Goal: Task Accomplishment & Management: Complete application form

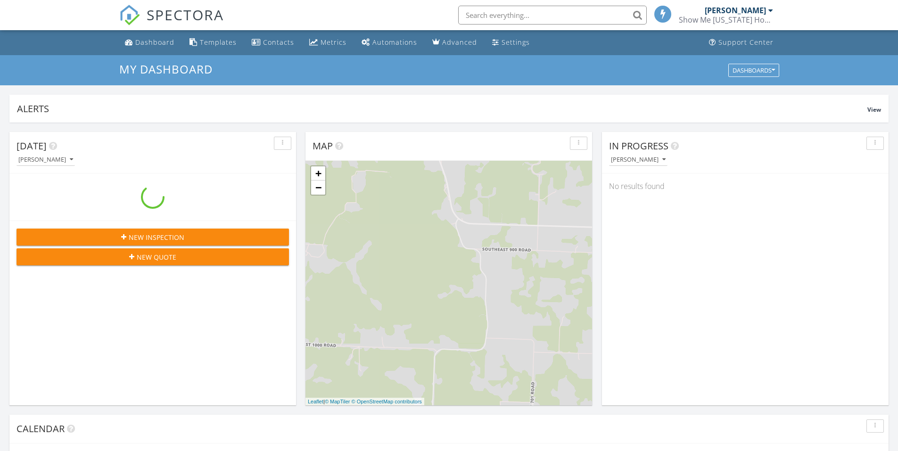
scroll to position [872, 912]
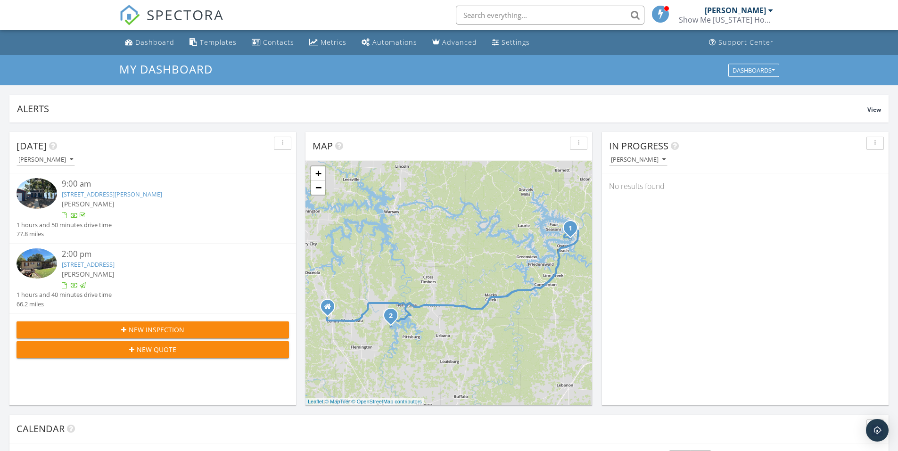
click at [138, 332] on span "New Inspection" at bounding box center [157, 330] width 56 height 10
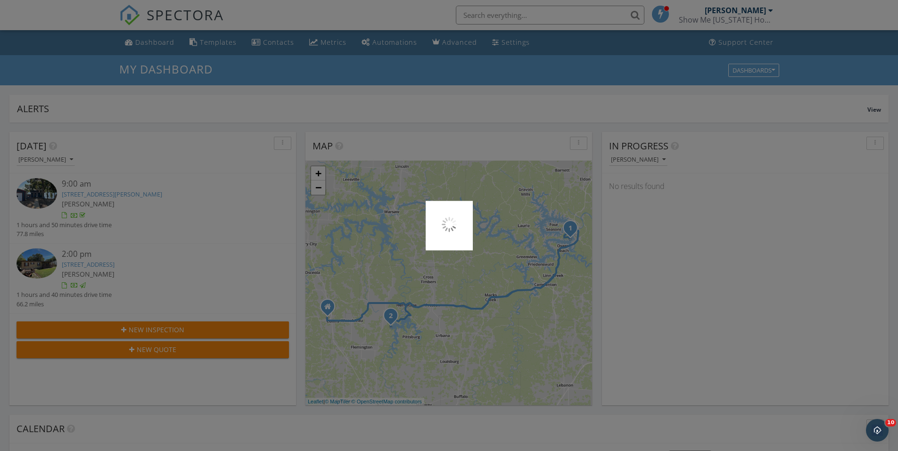
scroll to position [0, 0]
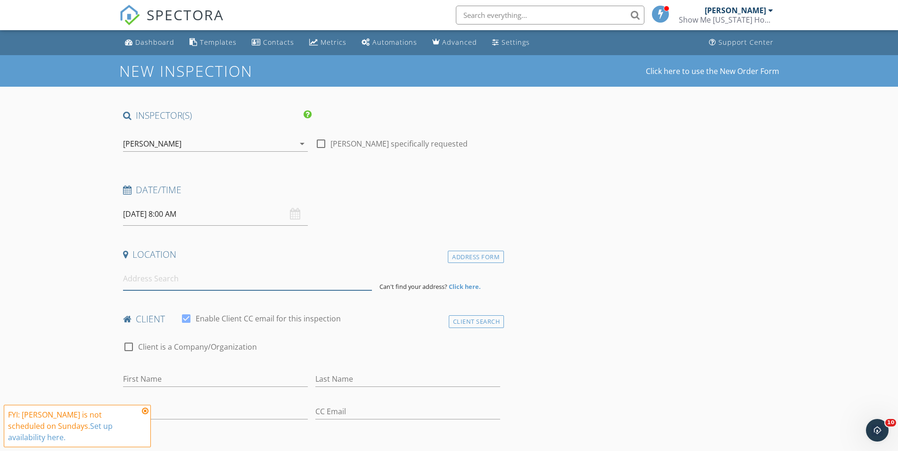
click at [197, 278] on input at bounding box center [247, 278] width 249 height 23
paste input "[STREET_ADDRESS]"
type input "[STREET_ADDRESS]"
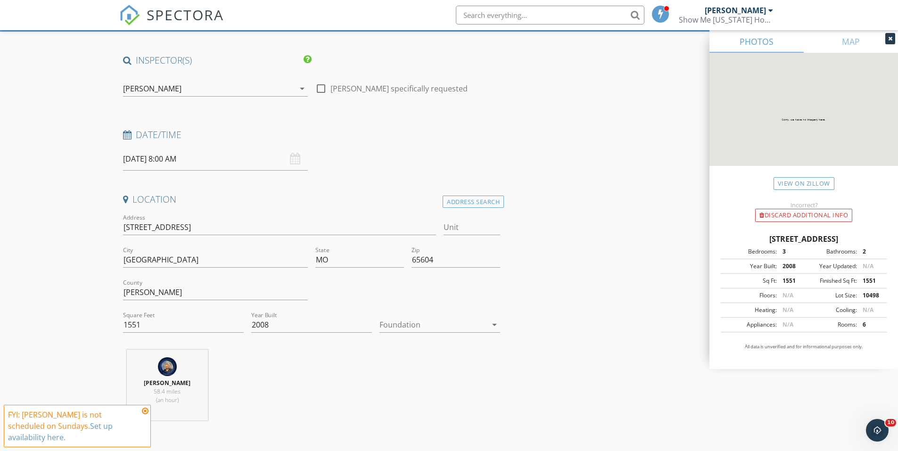
scroll to position [141, 0]
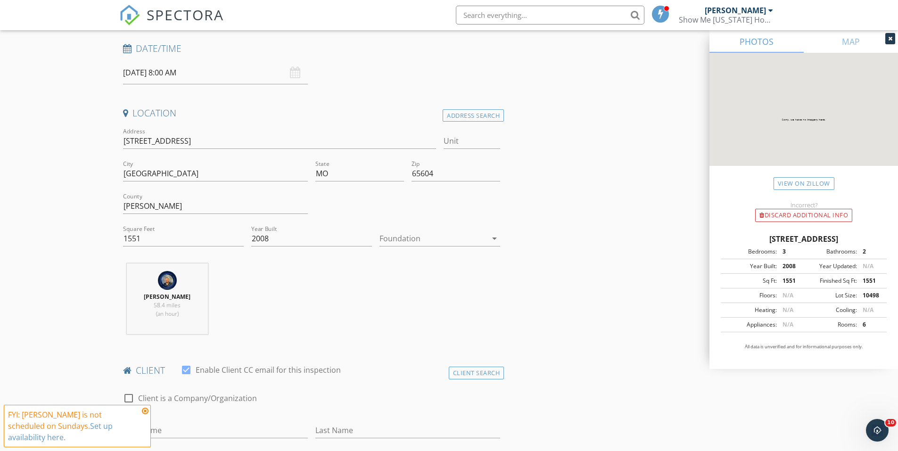
click at [476, 237] on div at bounding box center [432, 238] width 107 height 15
click at [411, 261] on div "Basement" at bounding box center [440, 264] width 106 height 11
click at [313, 276] on div "[PERSON_NAME] 58.4 miles (an hour)" at bounding box center [311, 302] width 385 height 78
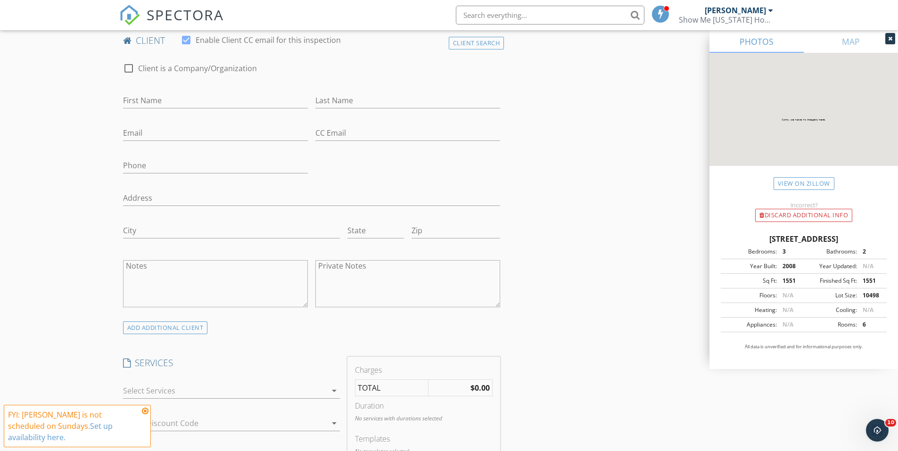
scroll to position [566, 0]
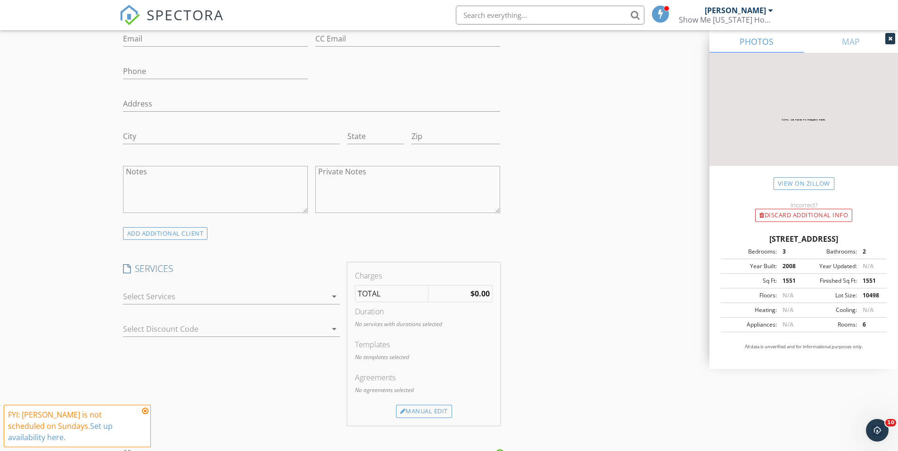
click at [256, 296] on div at bounding box center [225, 296] width 204 height 15
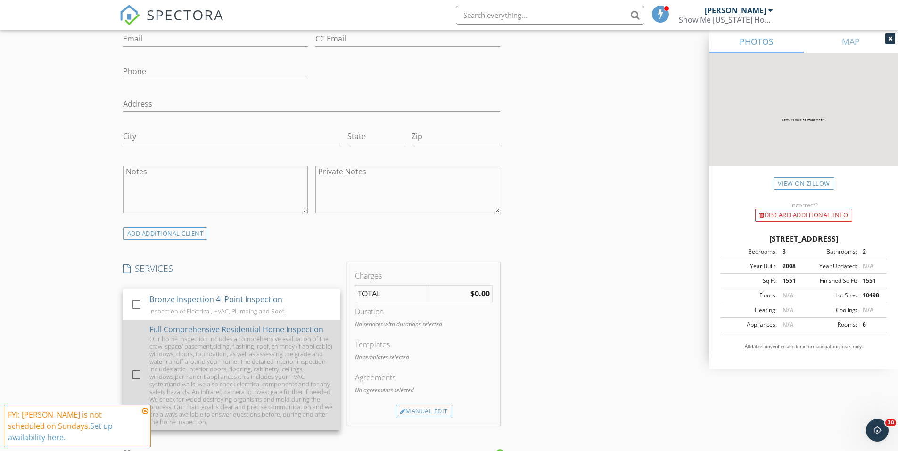
scroll to position [183, 0]
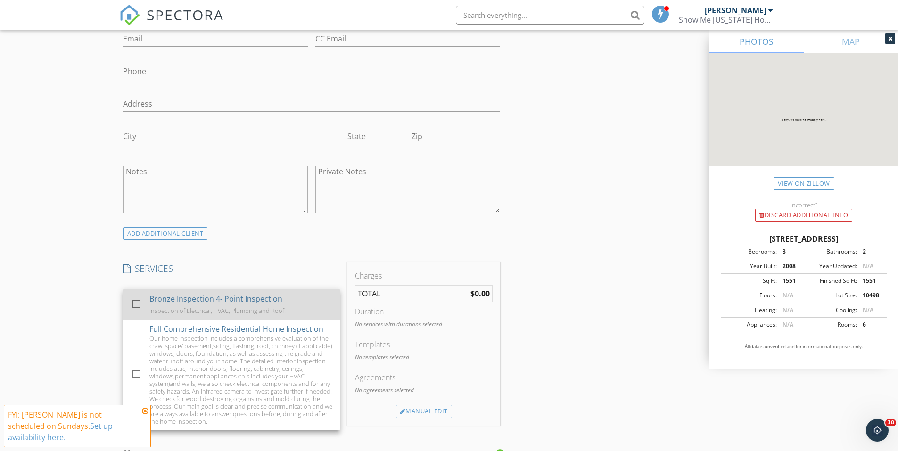
drag, startPoint x: 237, startPoint y: 363, endPoint x: 301, endPoint y: 314, distance: 80.0
click at [238, 363] on div "Our home inspection includes a comprehensive evaluation of the crawl space/ bas…" at bounding box center [240, 380] width 183 height 90
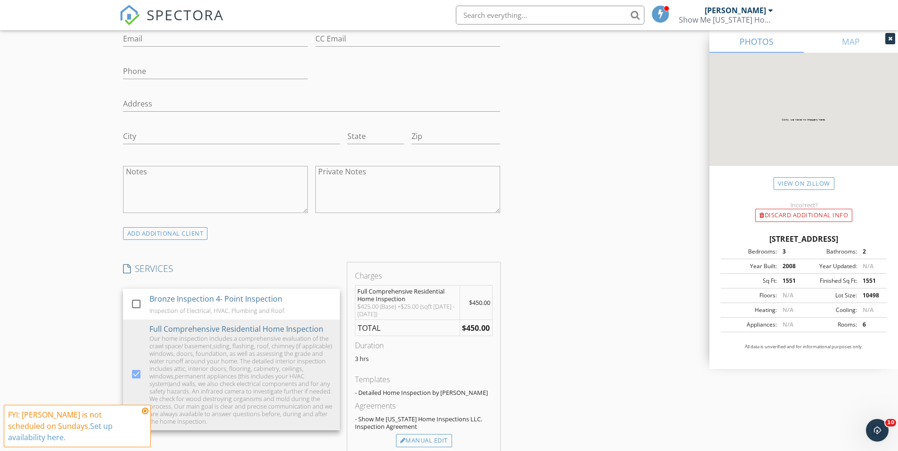
click at [554, 272] on div "INSPECTOR(S) check_box [PERSON_NAME] PRIMARY [PERSON_NAME] arrow_drop_down chec…" at bounding box center [449, 436] width 660 height 1785
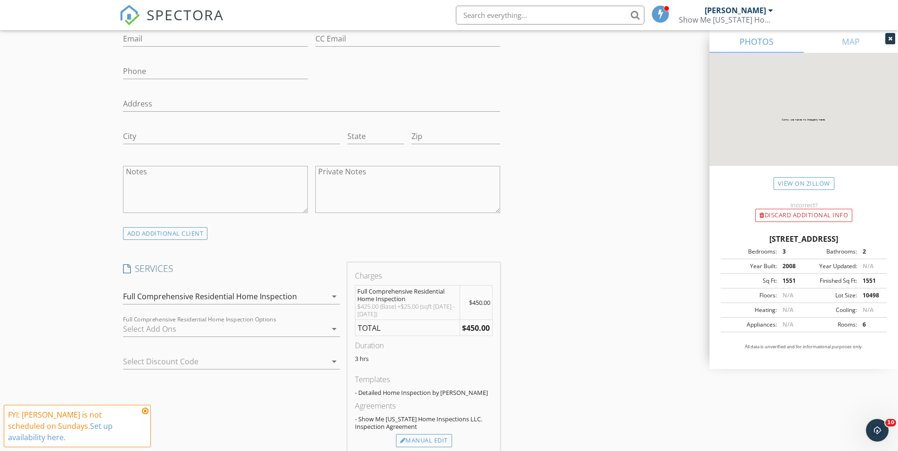
click at [207, 324] on div at bounding box center [225, 328] width 204 height 15
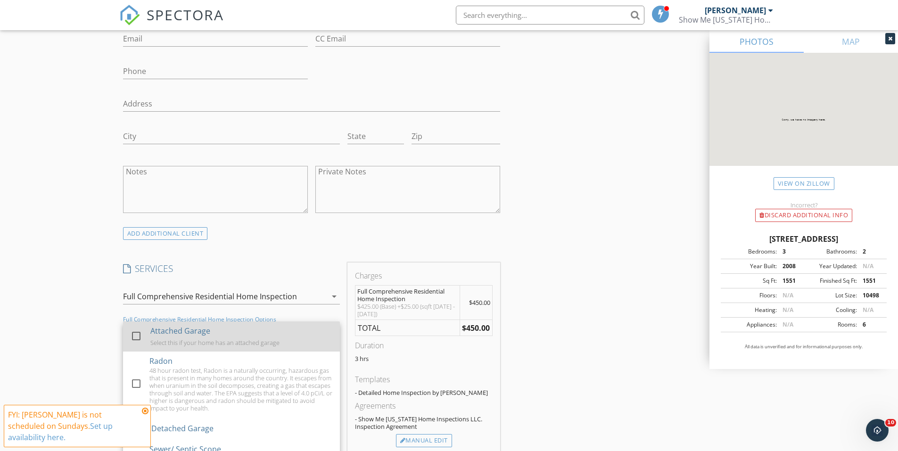
click at [217, 339] on div "Select this if your home has an attached garage" at bounding box center [214, 343] width 129 height 8
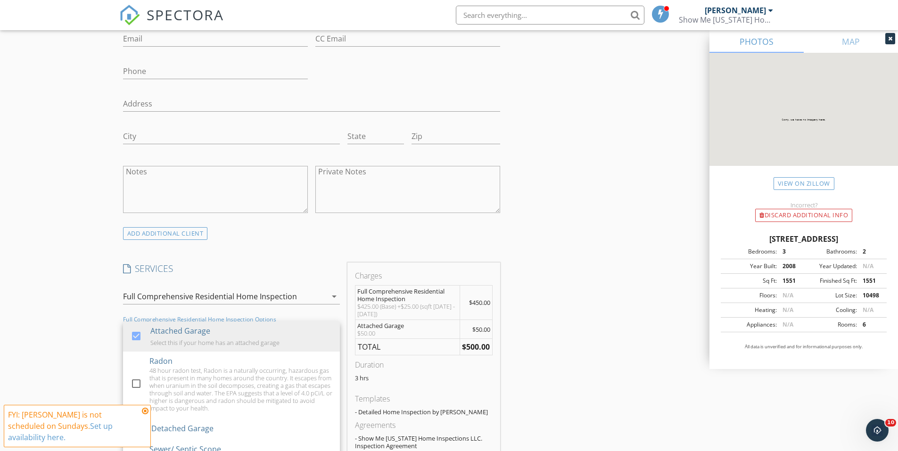
click at [599, 281] on div "INSPECTOR(S) check_box [PERSON_NAME] PRIMARY [PERSON_NAME] arrow_drop_down chec…" at bounding box center [449, 446] width 660 height 1805
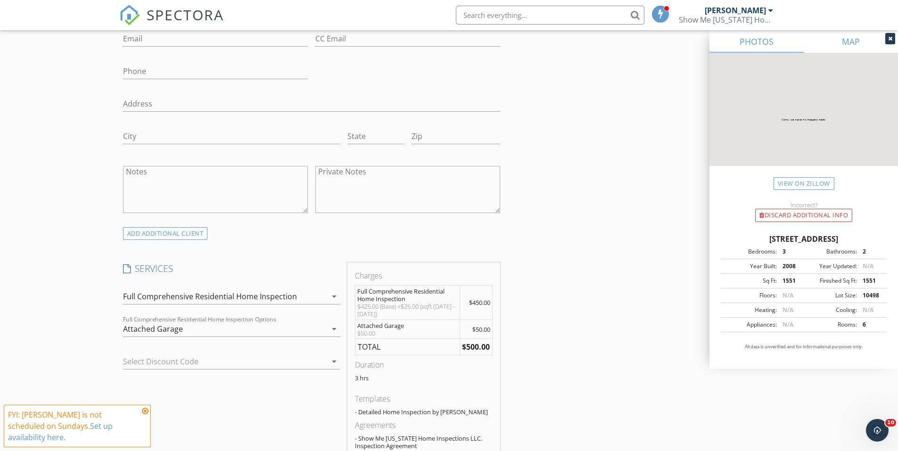
click at [889, 33] on link "MAP" at bounding box center [851, 41] width 94 height 23
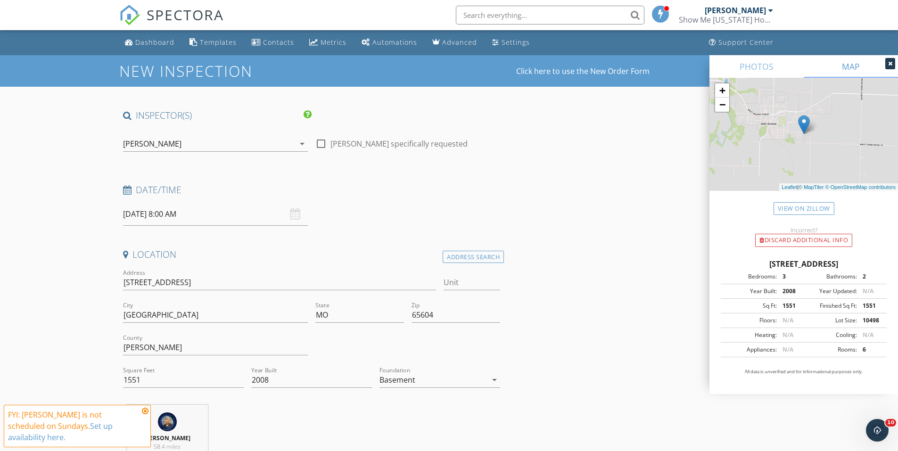
click at [257, 214] on input "[DATE] 8:00 AM" at bounding box center [215, 214] width 185 height 23
